Goal: Complete application form

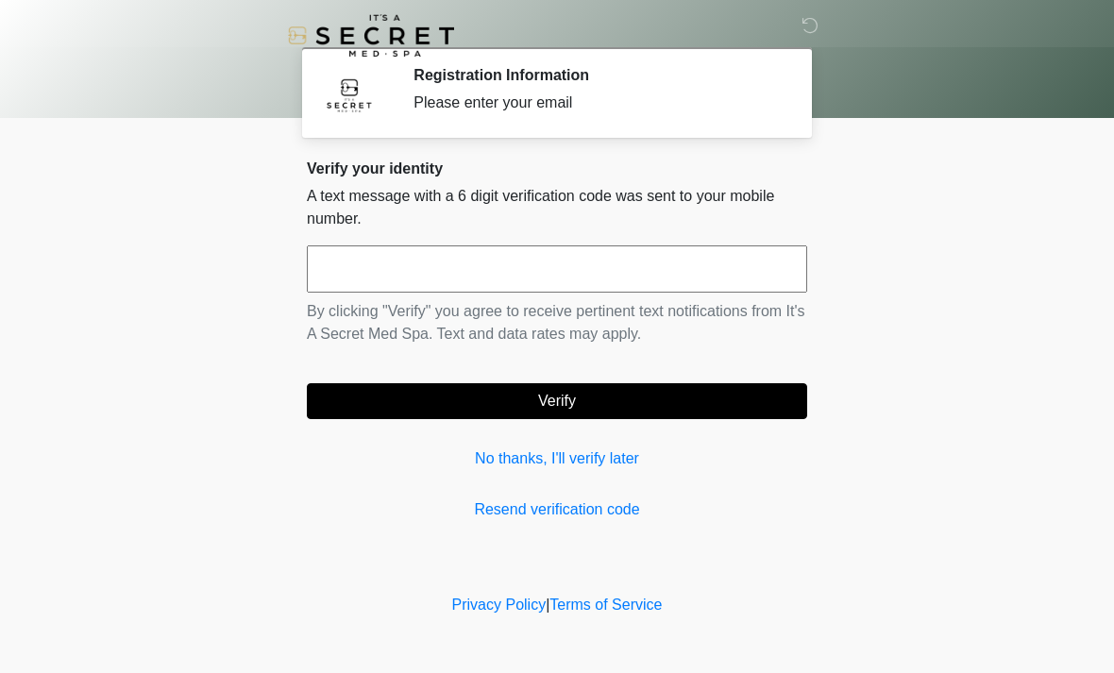
click at [696, 257] on input "text" at bounding box center [557, 269] width 501 height 47
type input "******"
click at [706, 383] on button "Verify" at bounding box center [557, 401] width 501 height 36
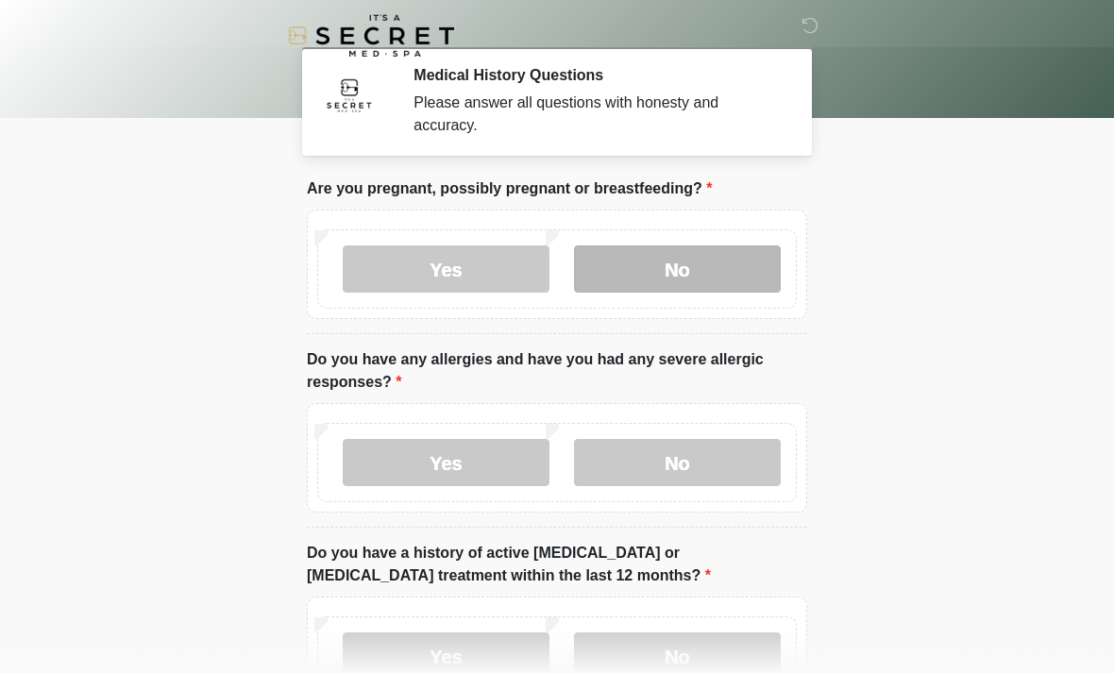
click at [676, 273] on label "No" at bounding box center [677, 269] width 207 height 47
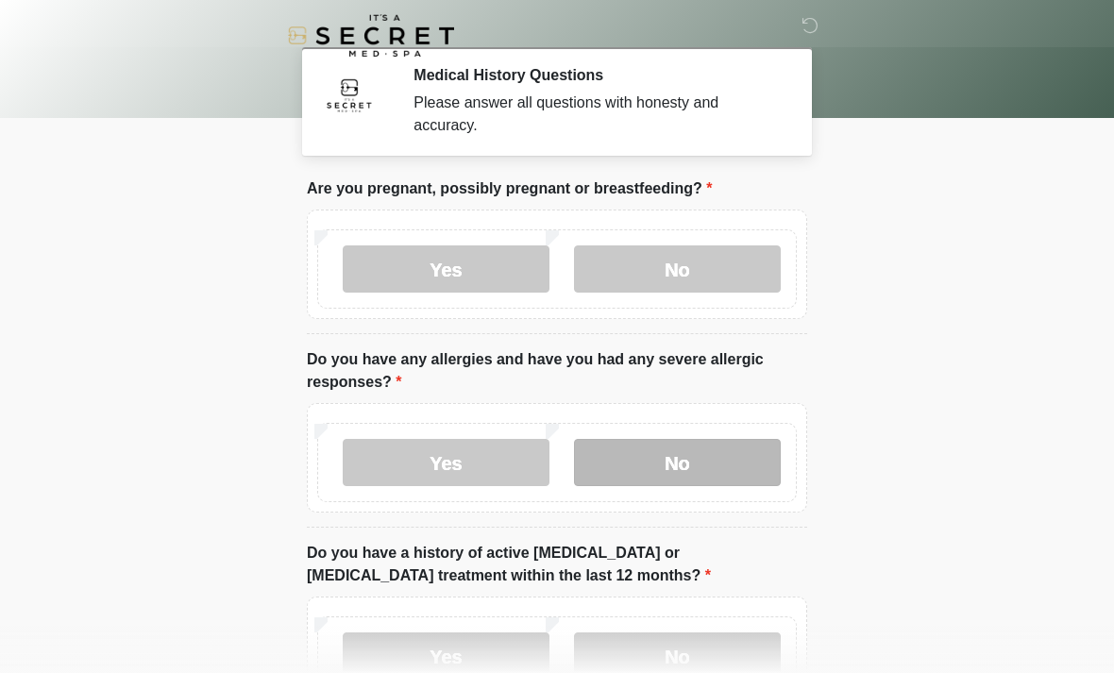
click at [672, 469] on label "No" at bounding box center [677, 462] width 207 height 47
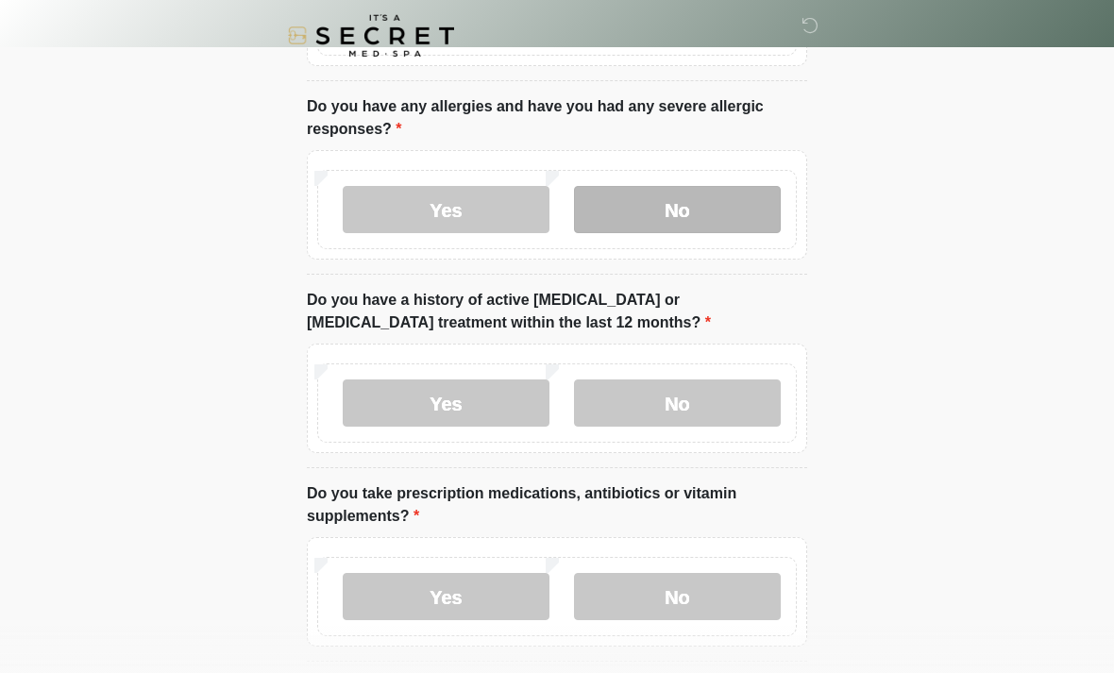
scroll to position [273, 0]
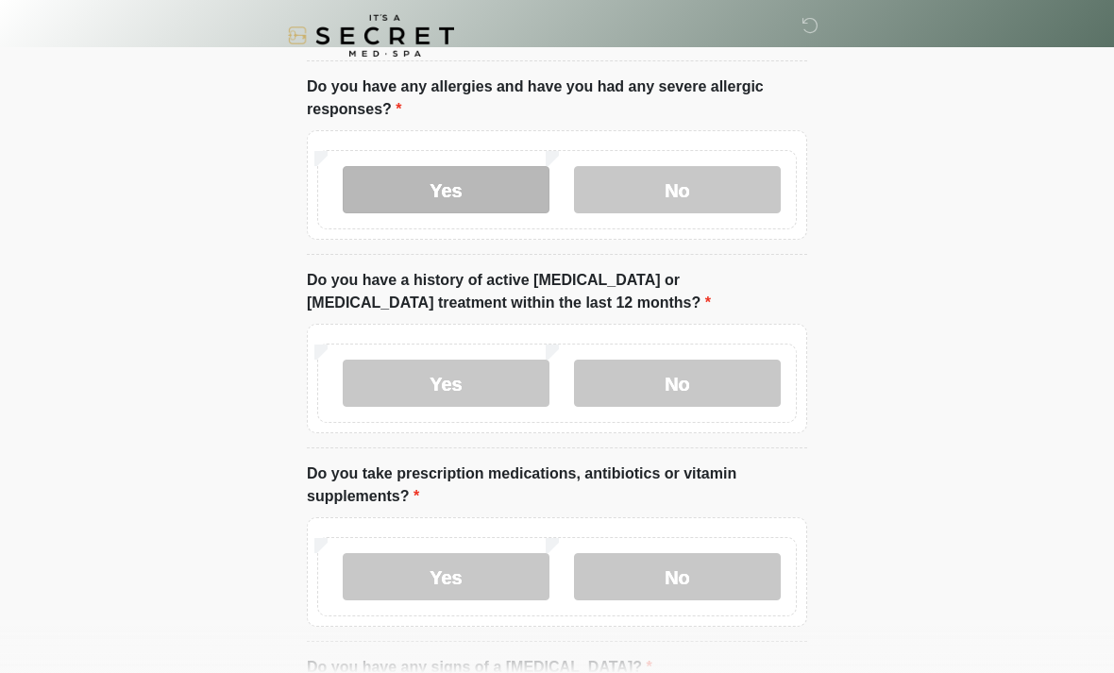
click at [489, 196] on label "Yes" at bounding box center [446, 189] width 207 height 47
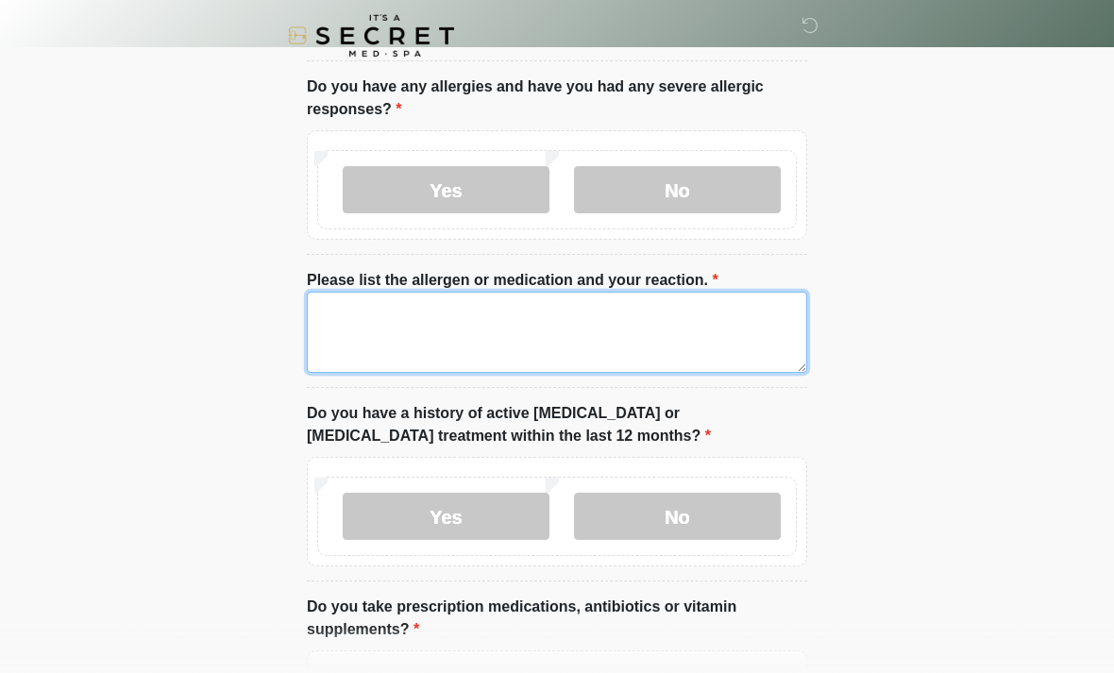
click at [536, 313] on textarea "Please list the allergen or medication and your reaction." at bounding box center [557, 332] width 501 height 81
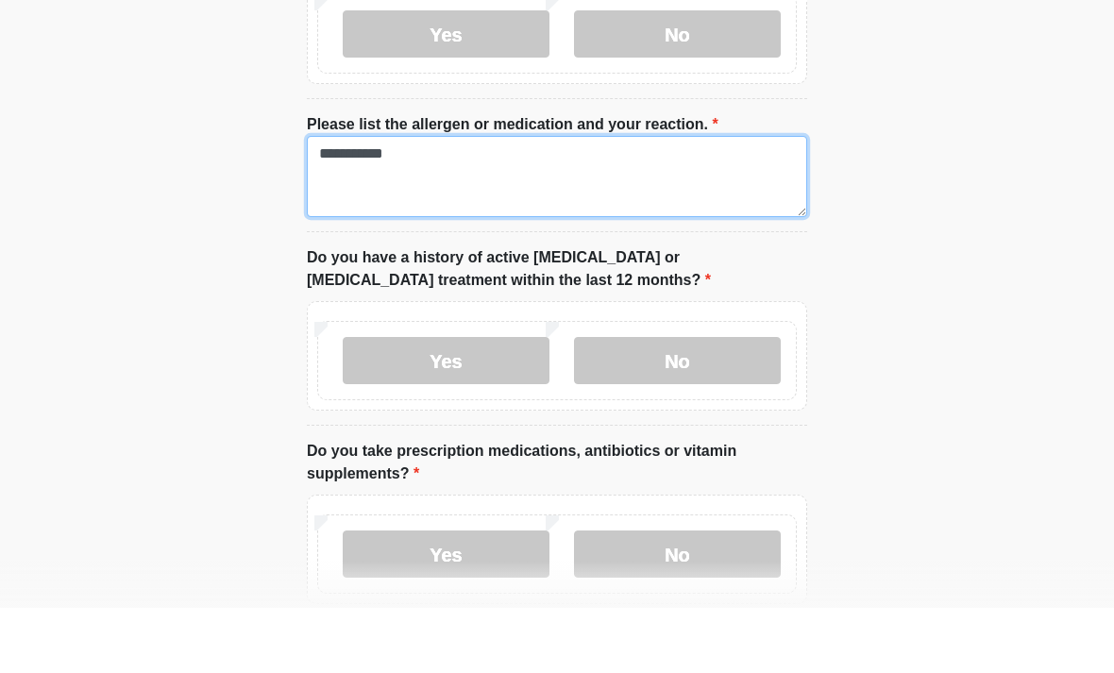
scroll to position [365, 0]
type textarea "**********"
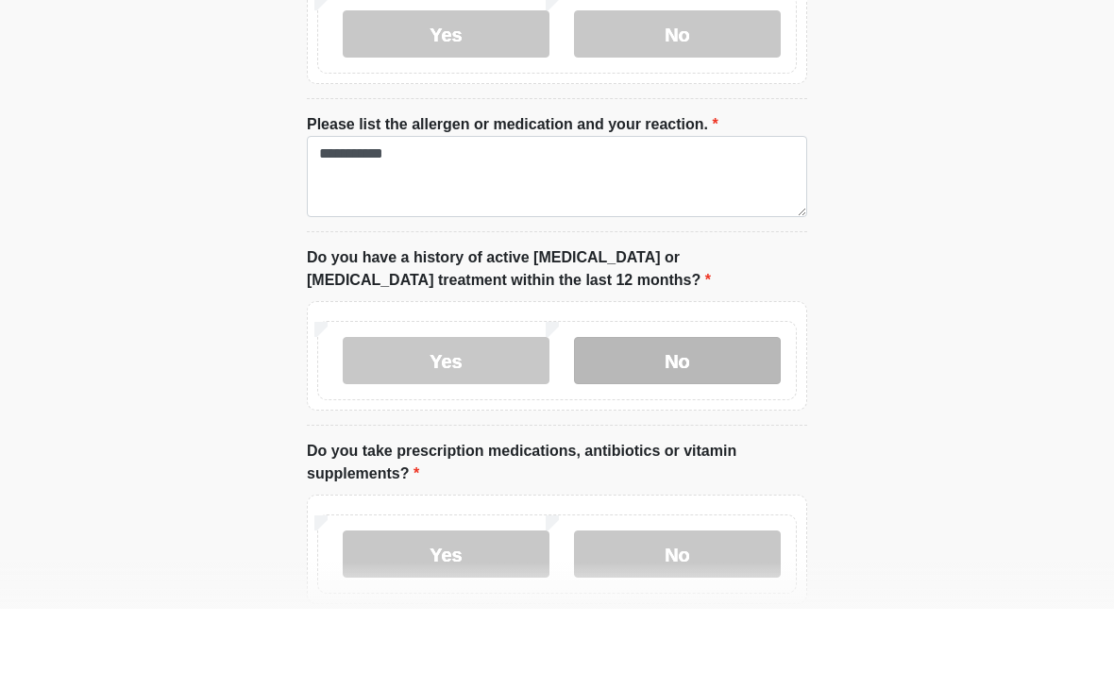
click at [657, 401] on label "No" at bounding box center [677, 424] width 207 height 47
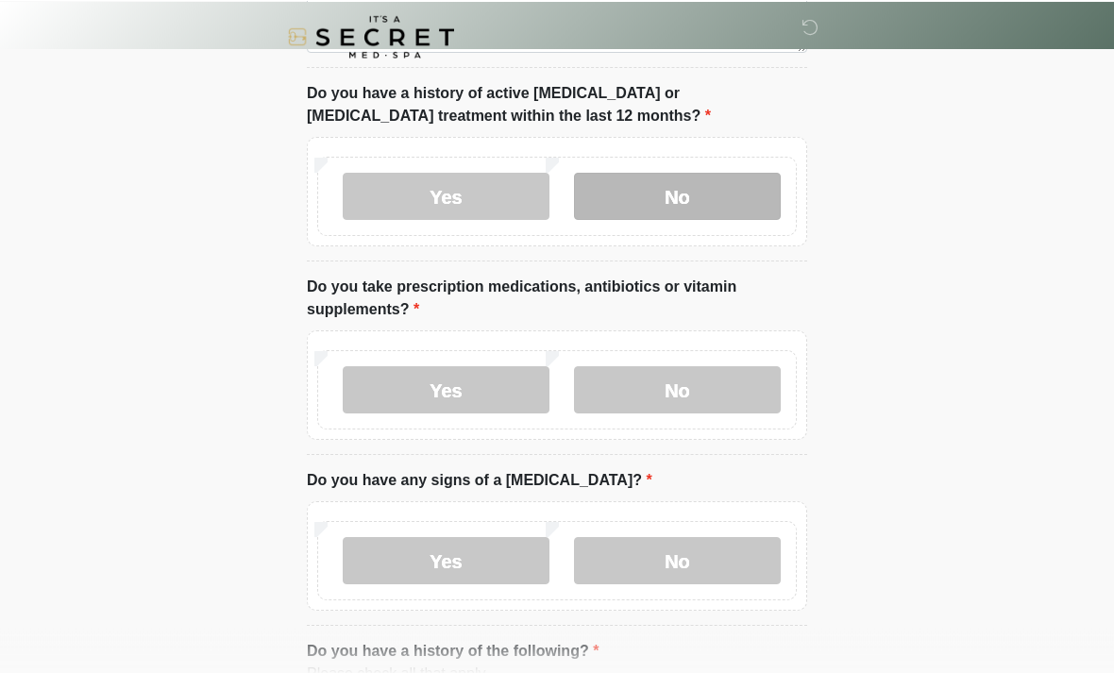
scroll to position [593, 0]
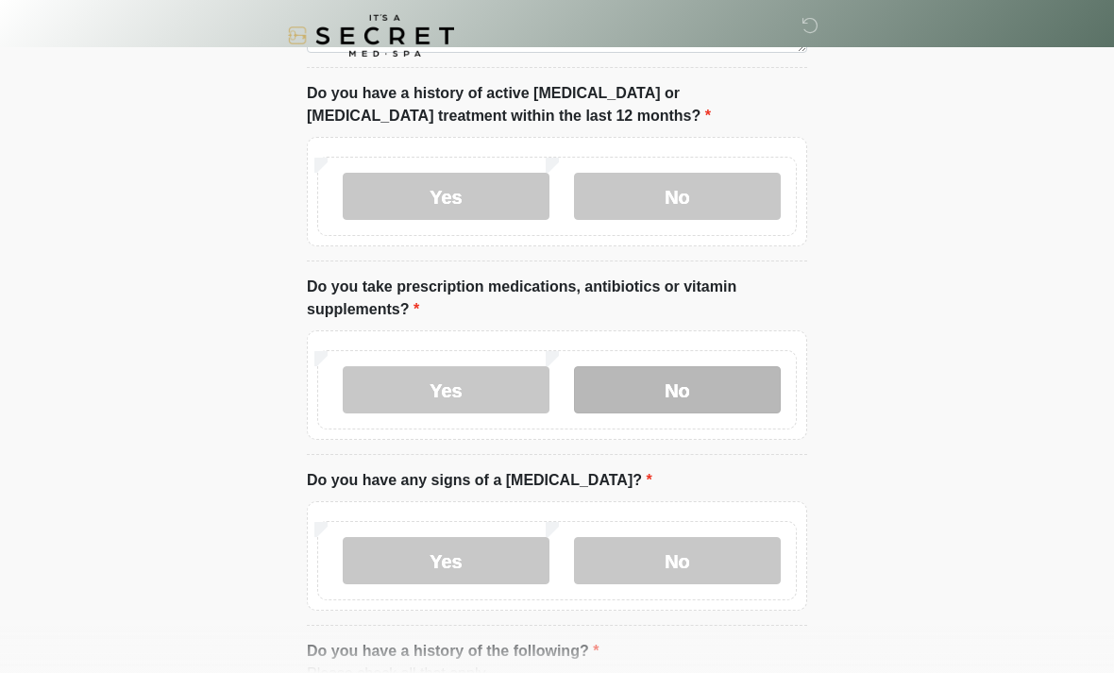
click at [646, 400] on label "No" at bounding box center [677, 389] width 207 height 47
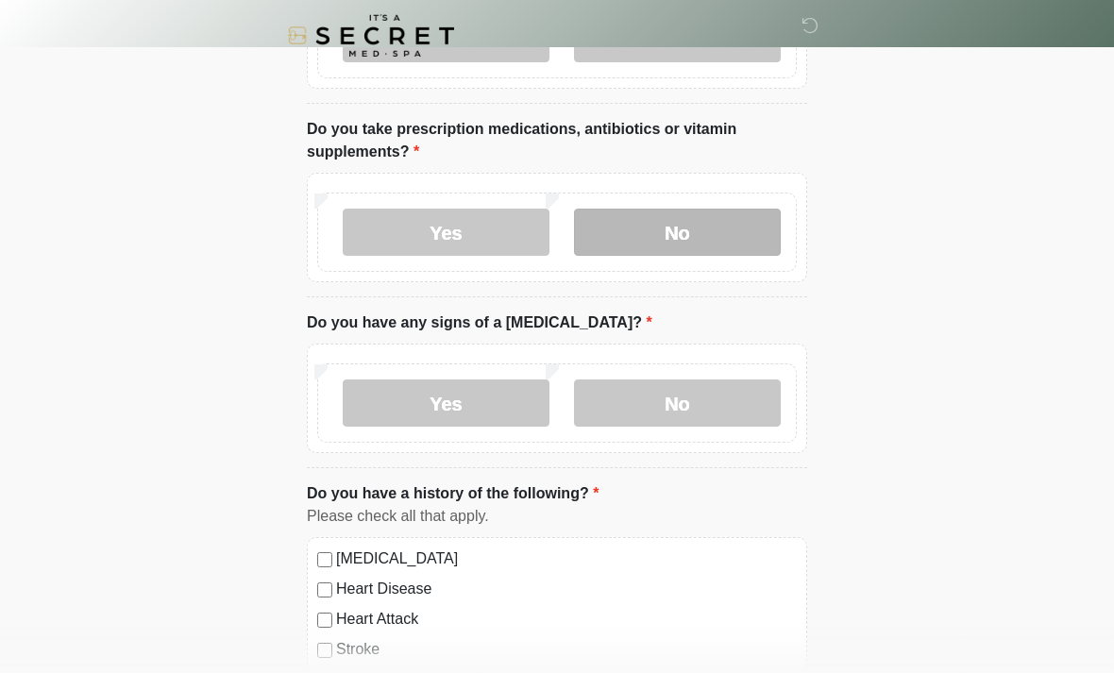
scroll to position [756, 0]
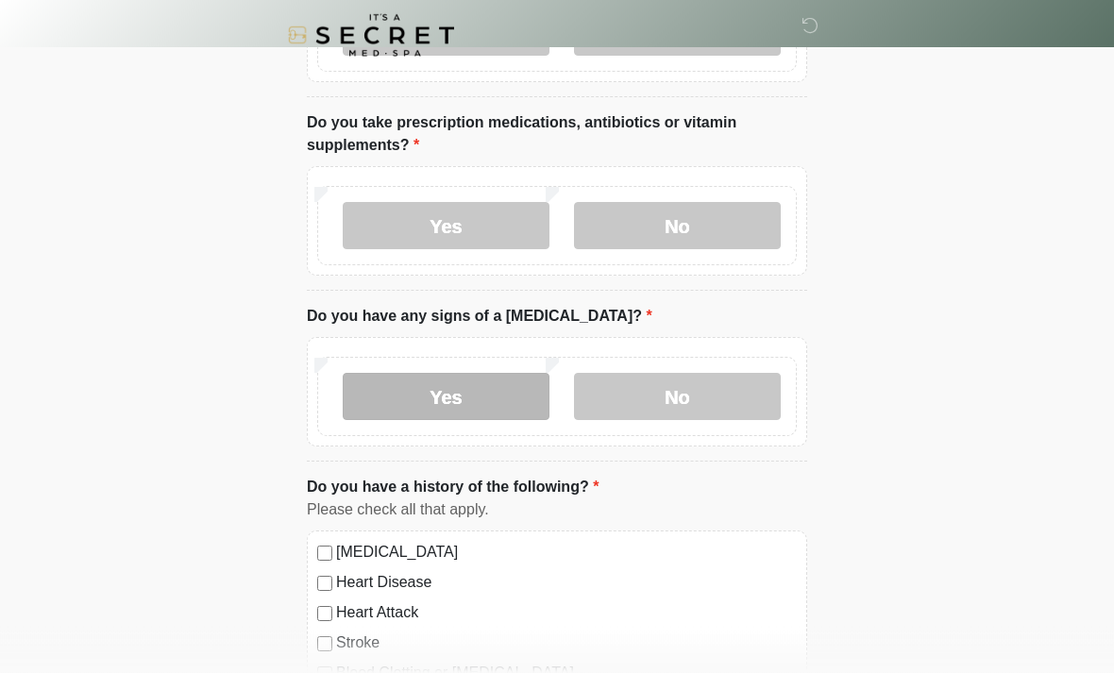
click at [484, 397] on label "Yes" at bounding box center [446, 397] width 207 height 47
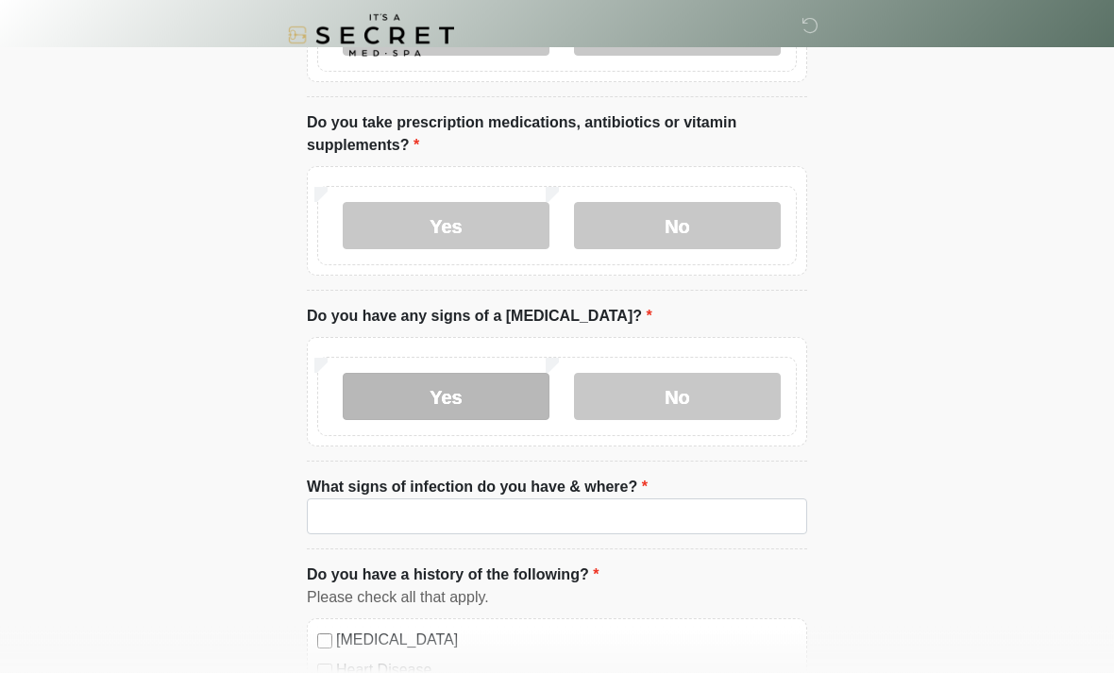
scroll to position [757, 0]
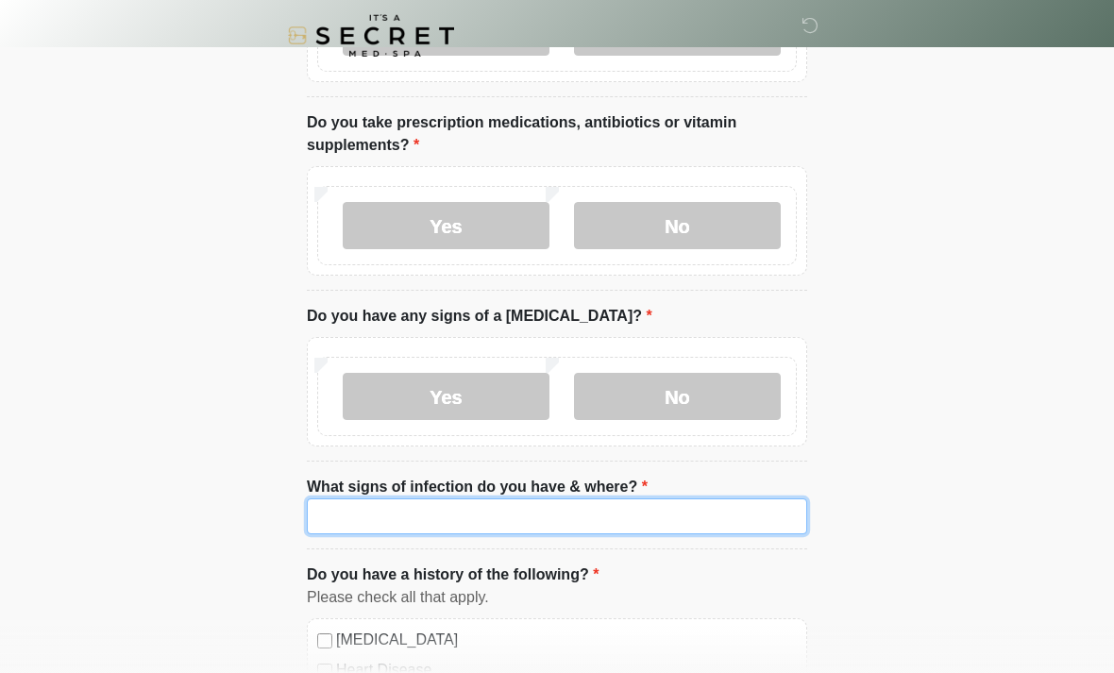
click at [527, 511] on input "What signs of infection do you have & where?" at bounding box center [557, 517] width 501 height 36
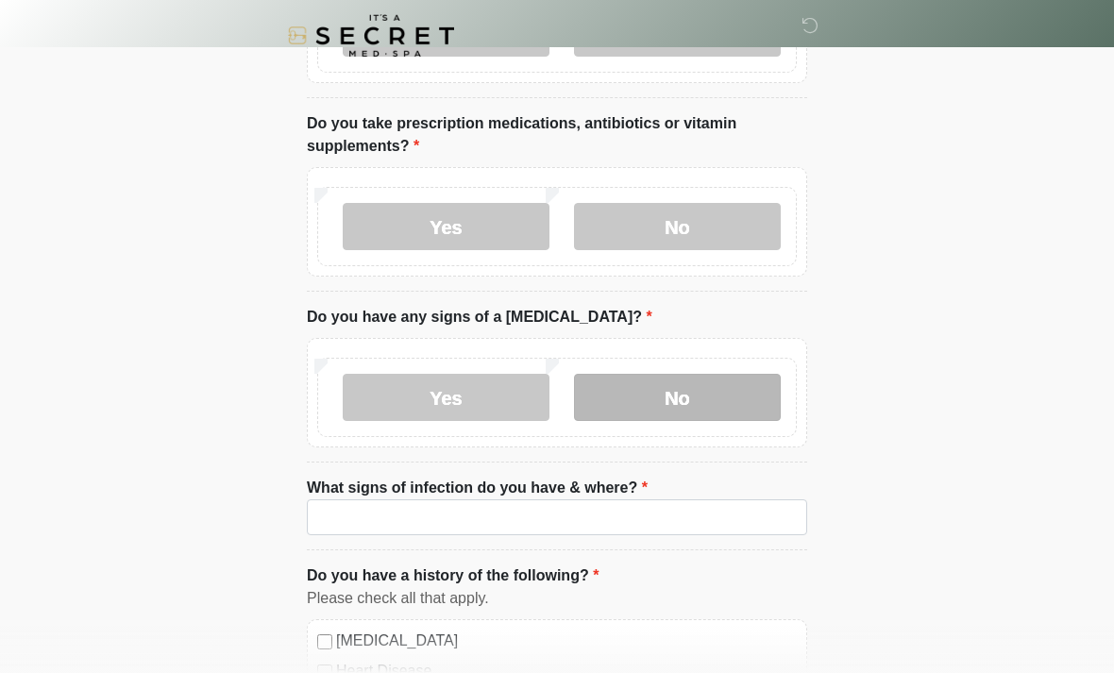
click at [651, 386] on label "No" at bounding box center [677, 397] width 207 height 47
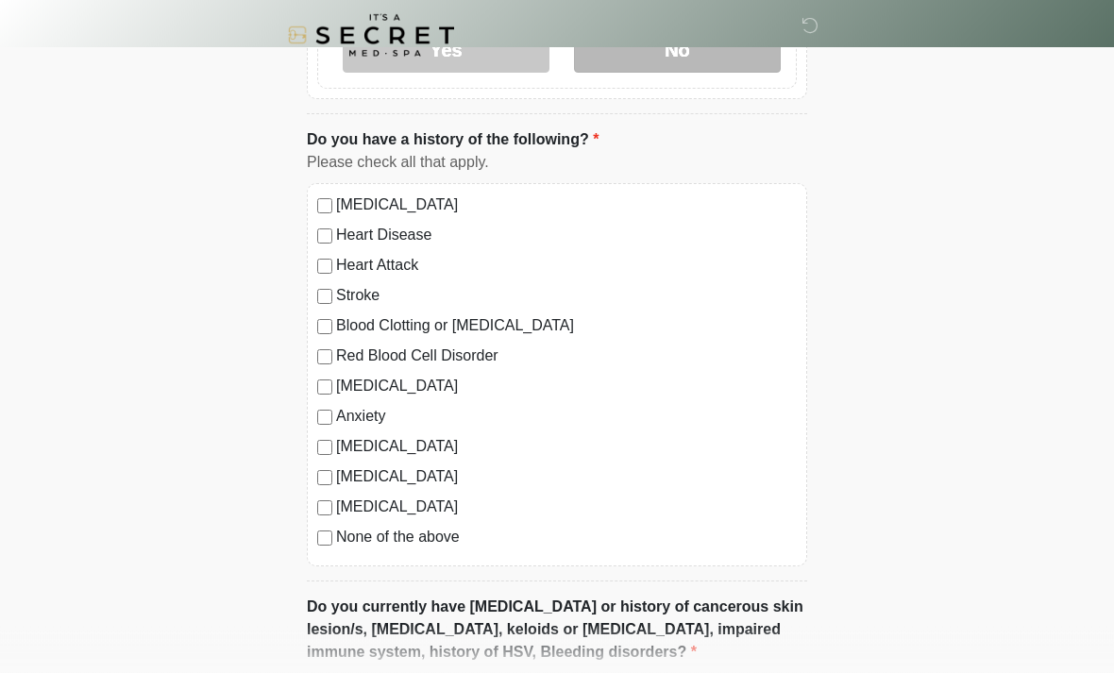
scroll to position [1103, 0]
click at [456, 538] on label "None of the above" at bounding box center [566, 539] width 461 height 23
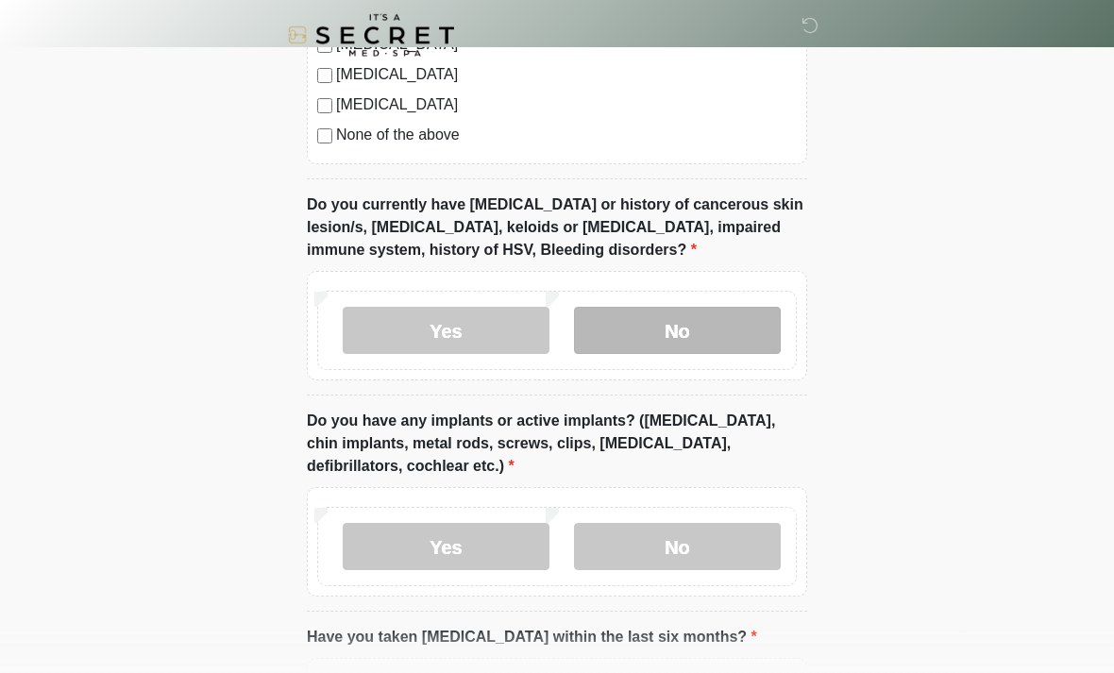
click at [671, 313] on label "No" at bounding box center [677, 331] width 207 height 47
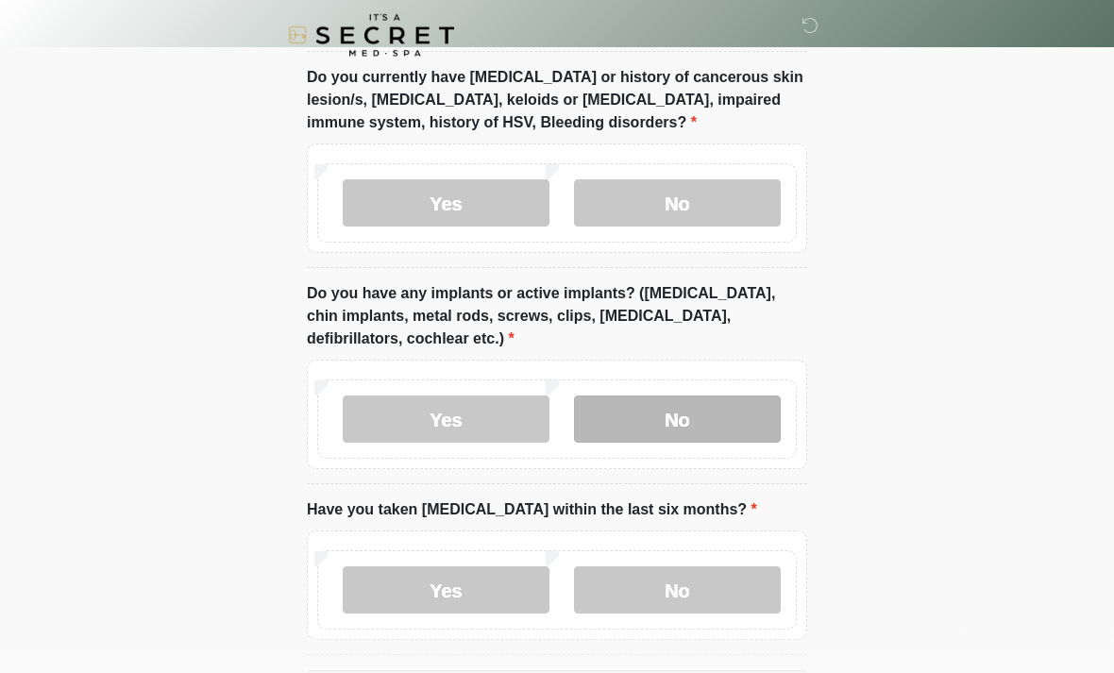
click at [662, 424] on label "No" at bounding box center [677, 420] width 207 height 47
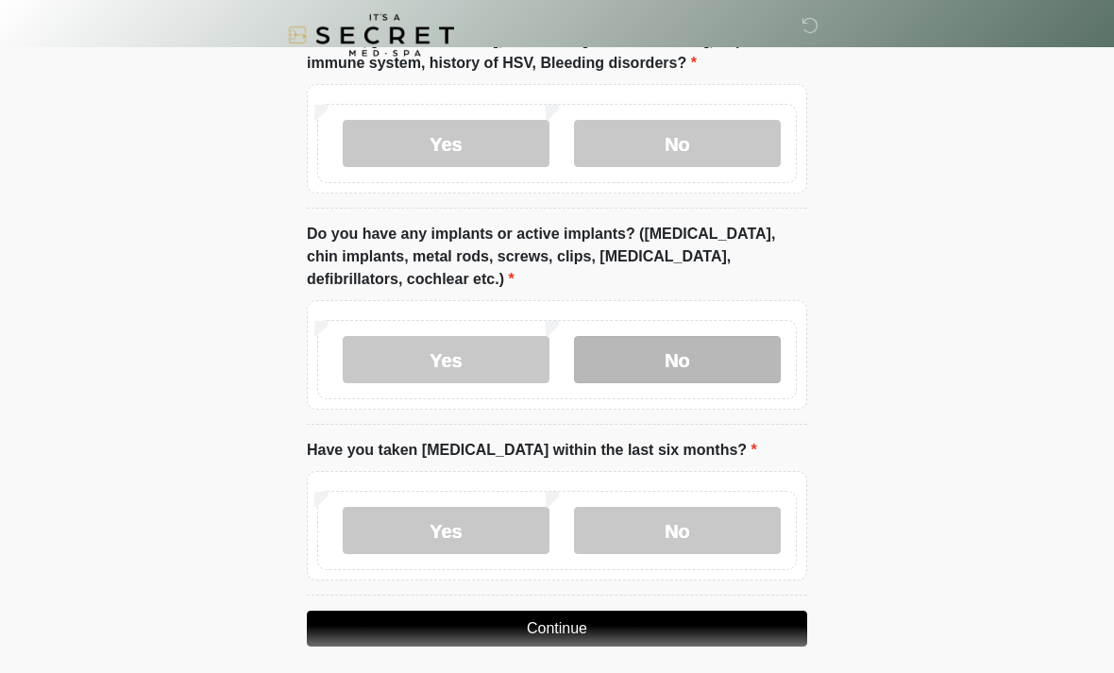
scroll to position [1705, 0]
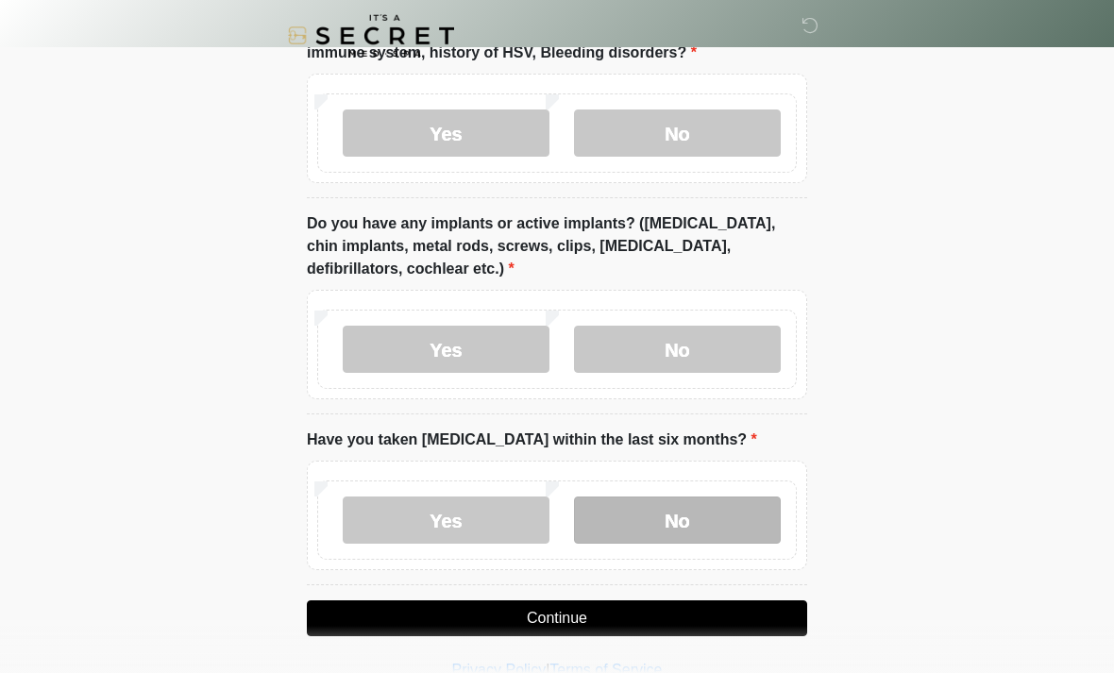
click at [635, 518] on label "No" at bounding box center [677, 520] width 207 height 47
click at [594, 614] on button "Continue" at bounding box center [557, 619] width 501 height 36
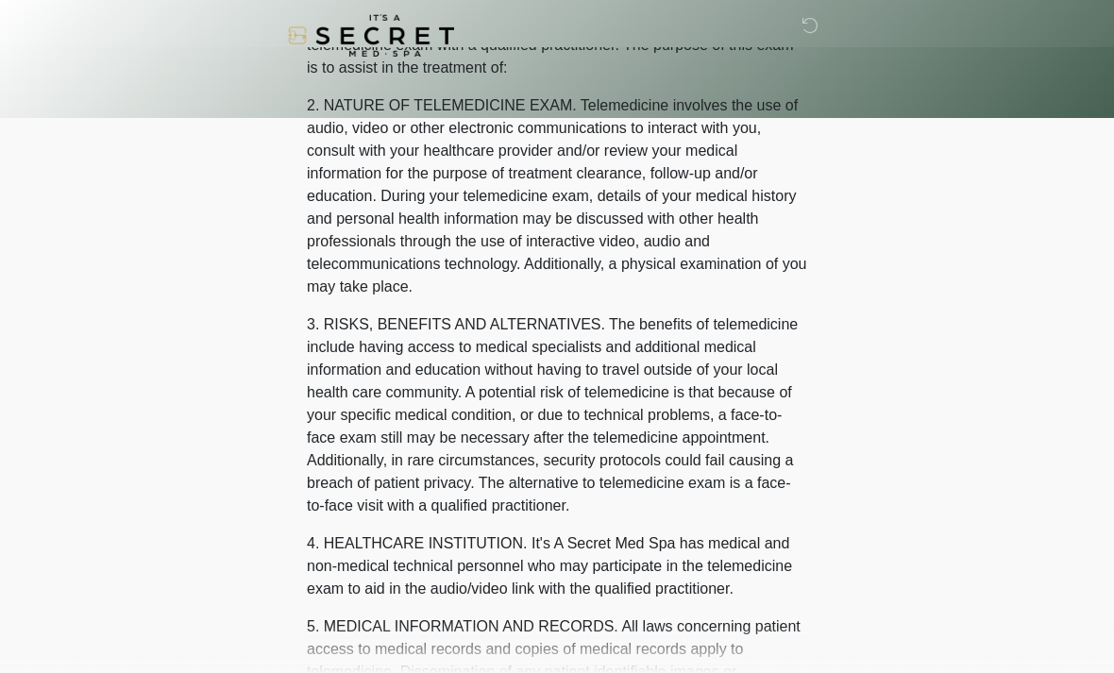
scroll to position [0, 0]
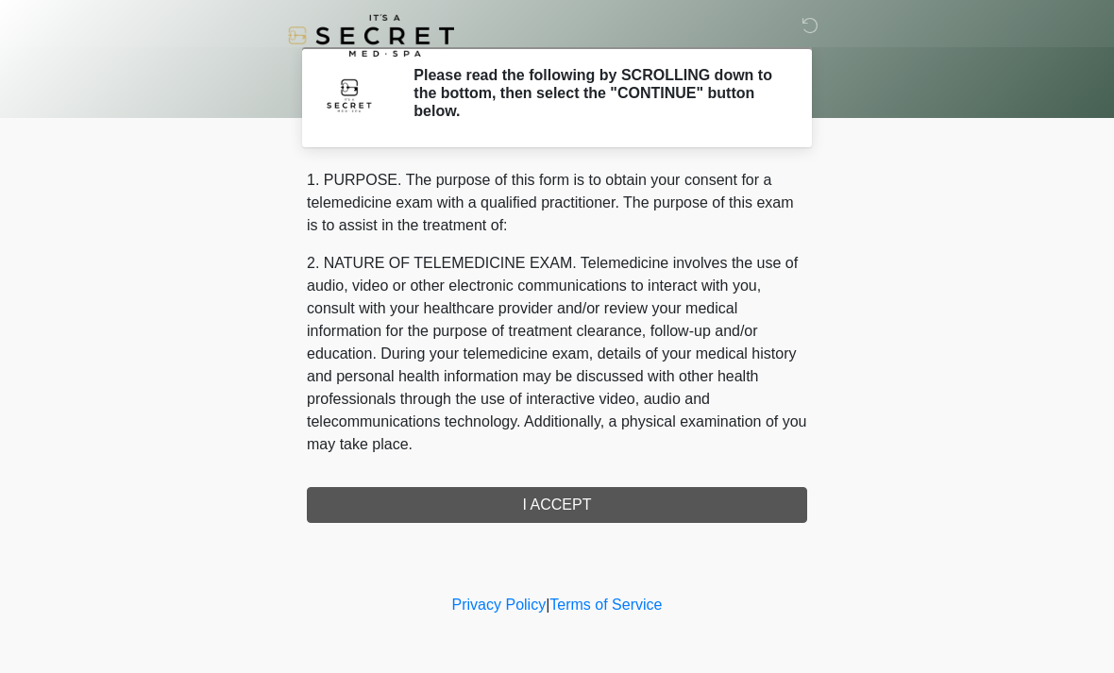
click at [620, 512] on div "1. PURPOSE. The purpose of this form is to obtain your consent for a telemedici…" at bounding box center [557, 346] width 501 height 354
click at [660, 516] on div "1. PURPOSE. The purpose of this form is to obtain your consent for a telemedici…" at bounding box center [557, 346] width 501 height 354
click at [653, 503] on div "1. PURPOSE. The purpose of this form is to obtain your consent for a telemedici…" at bounding box center [557, 346] width 501 height 354
click at [654, 500] on div "1. PURPOSE. The purpose of this form is to obtain your consent for a telemedici…" at bounding box center [557, 346] width 501 height 354
click at [623, 492] on div "1. PURPOSE. The purpose of this form is to obtain your consent for a telemedici…" at bounding box center [557, 346] width 501 height 354
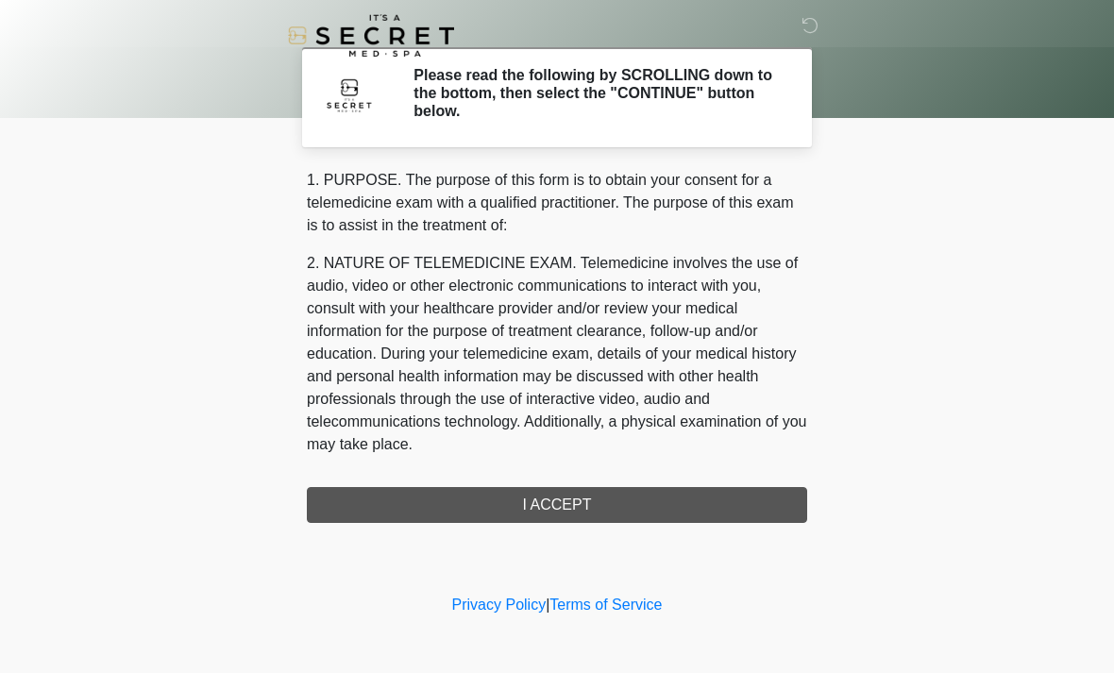
click at [623, 491] on div "1. PURPOSE. The purpose of this form is to obtain your consent for a telemedici…" at bounding box center [557, 346] width 501 height 354
click at [583, 501] on div "1. PURPOSE. The purpose of this form is to obtain your consent for a telemedici…" at bounding box center [557, 346] width 501 height 354
click at [683, 508] on div "1. PURPOSE. The purpose of this form is to obtain your consent for a telemedici…" at bounding box center [557, 346] width 501 height 354
click at [692, 498] on div "1. PURPOSE. The purpose of this form is to obtain your consent for a telemedici…" at bounding box center [557, 346] width 501 height 354
click at [648, 499] on div "1. PURPOSE. The purpose of this form is to obtain your consent for a telemedici…" at bounding box center [557, 346] width 501 height 354
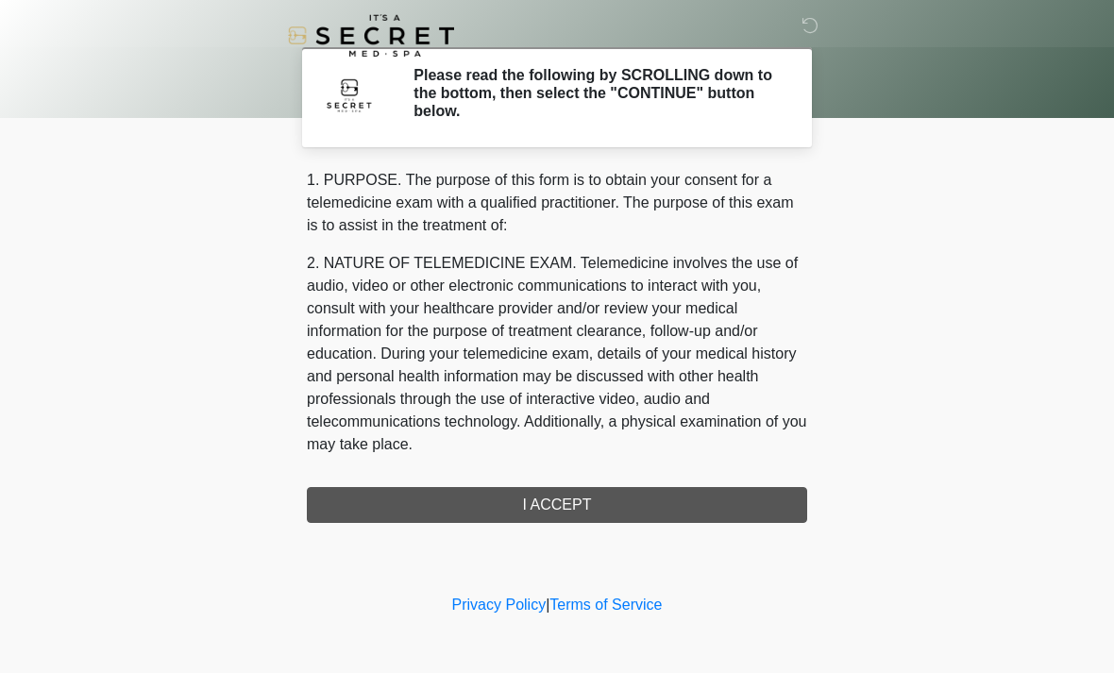
click at [575, 500] on div "1. PURPOSE. The purpose of this form is to obtain your consent for a telemedici…" at bounding box center [557, 346] width 501 height 354
click at [547, 497] on div "1. PURPOSE. The purpose of this form is to obtain your consent for a telemedici…" at bounding box center [557, 346] width 501 height 354
click at [513, 501] on div "1. PURPOSE. The purpose of this form is to obtain your consent for a telemedici…" at bounding box center [557, 346] width 501 height 354
click at [513, 500] on div "1. PURPOSE. The purpose of this form is to obtain your consent for a telemedici…" at bounding box center [557, 346] width 501 height 354
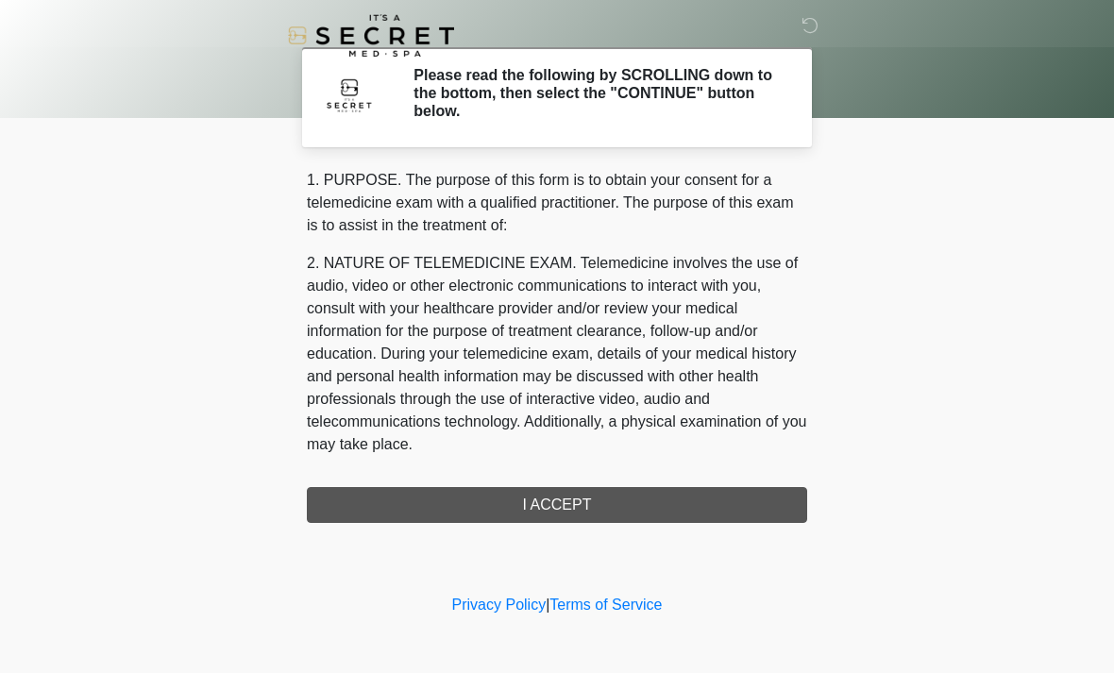
click at [619, 501] on div "1. PURPOSE. The purpose of this form is to obtain your consent for a telemedici…" at bounding box center [557, 346] width 501 height 354
click at [614, 501] on div "1. PURPOSE. The purpose of this form is to obtain your consent for a telemedici…" at bounding box center [557, 346] width 501 height 354
click at [699, 84] on h2 "Please read the following by SCROLLING down to the bottom, then select the "CON…" at bounding box center [596, 93] width 365 height 55
click at [809, 31] on icon at bounding box center [810, 25] width 17 height 17
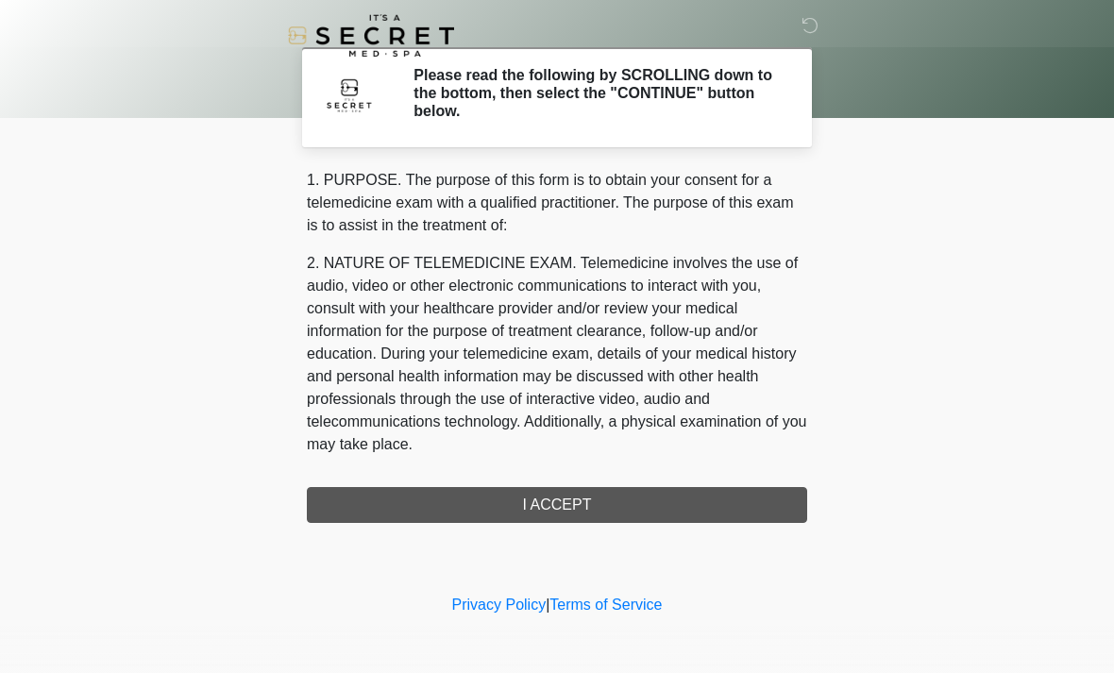
click at [580, 496] on div "1. PURPOSE. The purpose of this form is to obtain your consent for a telemedici…" at bounding box center [557, 346] width 501 height 354
click at [580, 501] on div "1. PURPOSE. The purpose of this form is to obtain your consent for a telemedici…" at bounding box center [557, 346] width 501 height 354
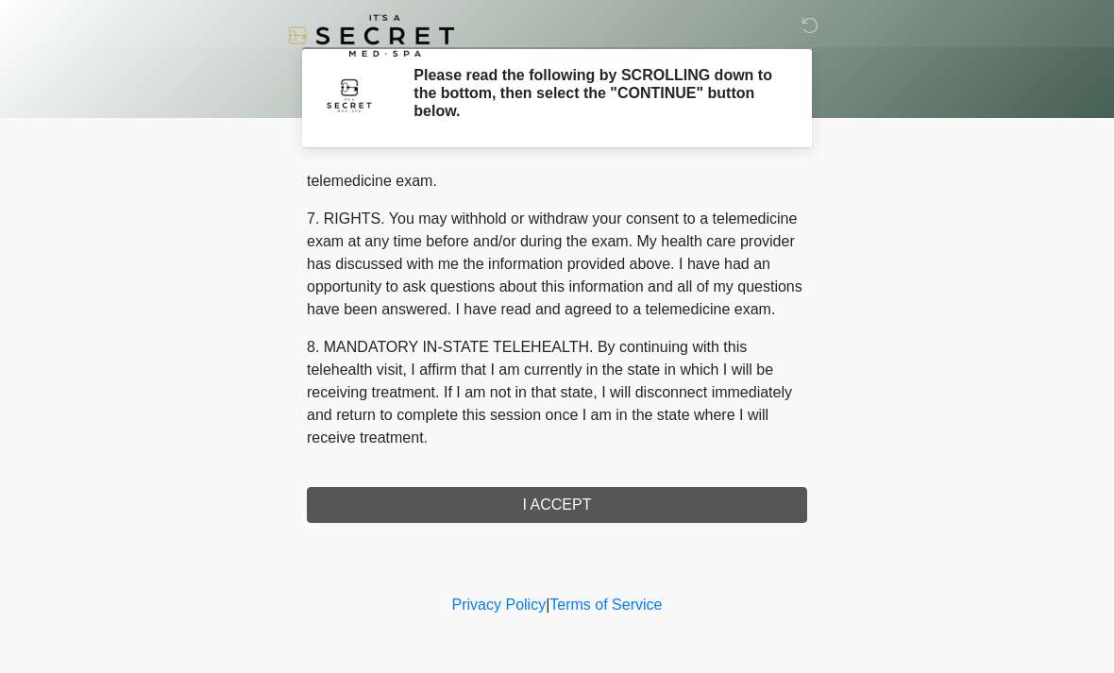
click at [584, 503] on div "1. PURPOSE. The purpose of this form is to obtain your consent for a telemedici…" at bounding box center [557, 346] width 501 height 354
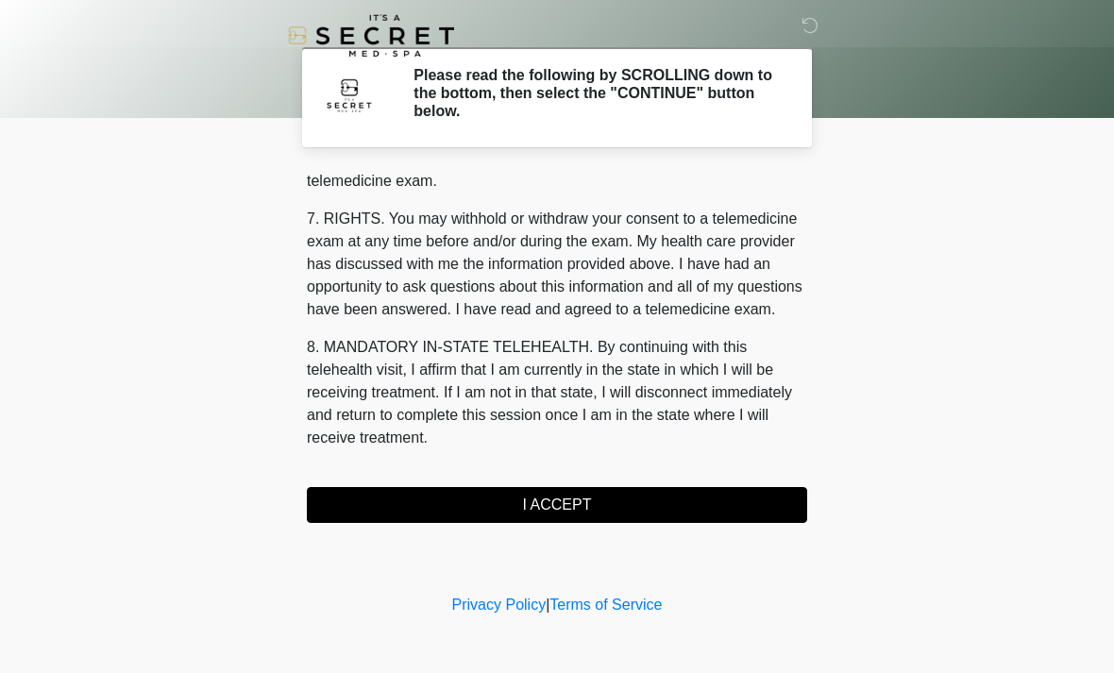
click at [569, 499] on button "I ACCEPT" at bounding box center [557, 505] width 501 height 36
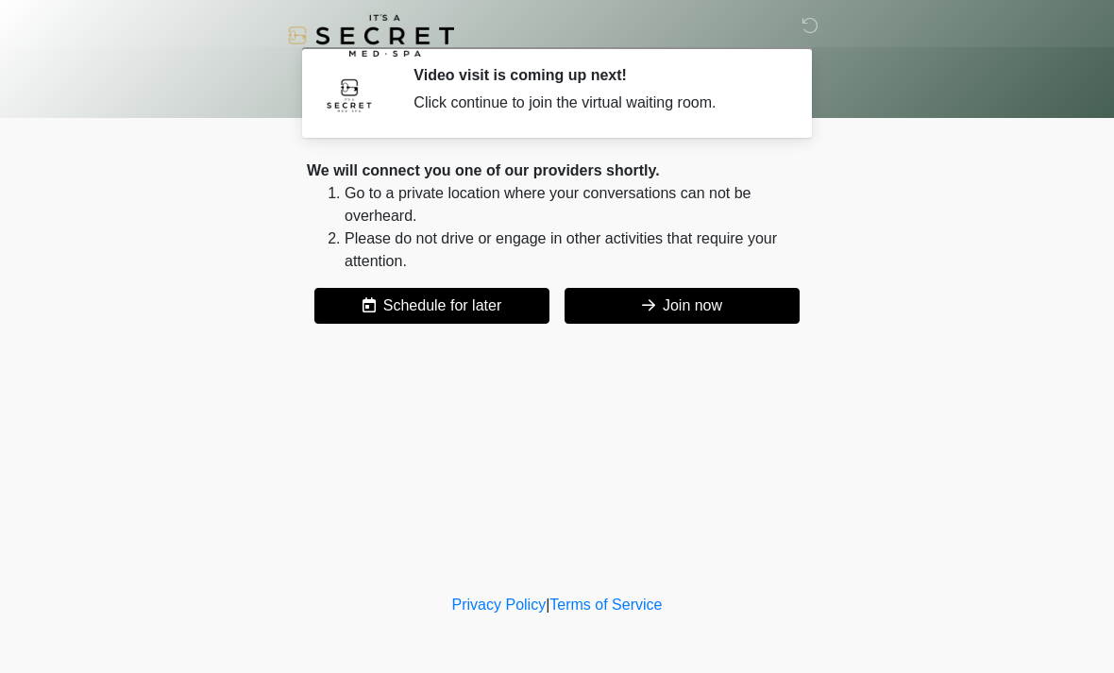
click at [673, 300] on button "Join now" at bounding box center [682, 306] width 235 height 36
